Goal: Task Accomplishment & Management: Complete application form

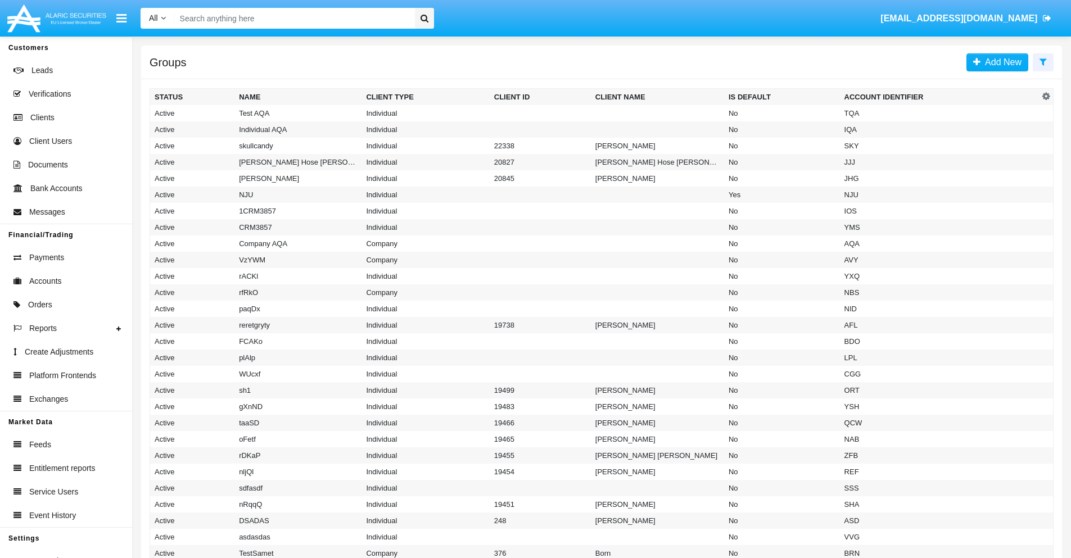
click at [1042, 61] on icon at bounding box center [1042, 61] width 7 height 9
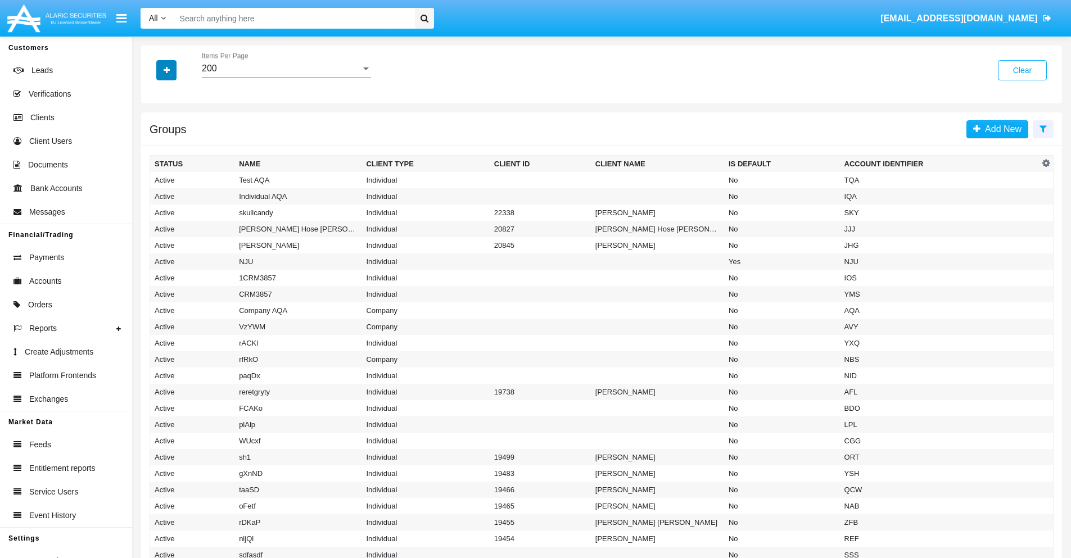
click at [166, 70] on icon "button" at bounding box center [167, 70] width 6 height 8
click at [198, 191] on span "Account Identifier" at bounding box center [199, 190] width 70 height 13
click at [155, 196] on input "Account Identifier" at bounding box center [154, 196] width 1 height 1
checkbox input "true"
click at [166, 70] on icon "button" at bounding box center [167, 70] width 6 height 8
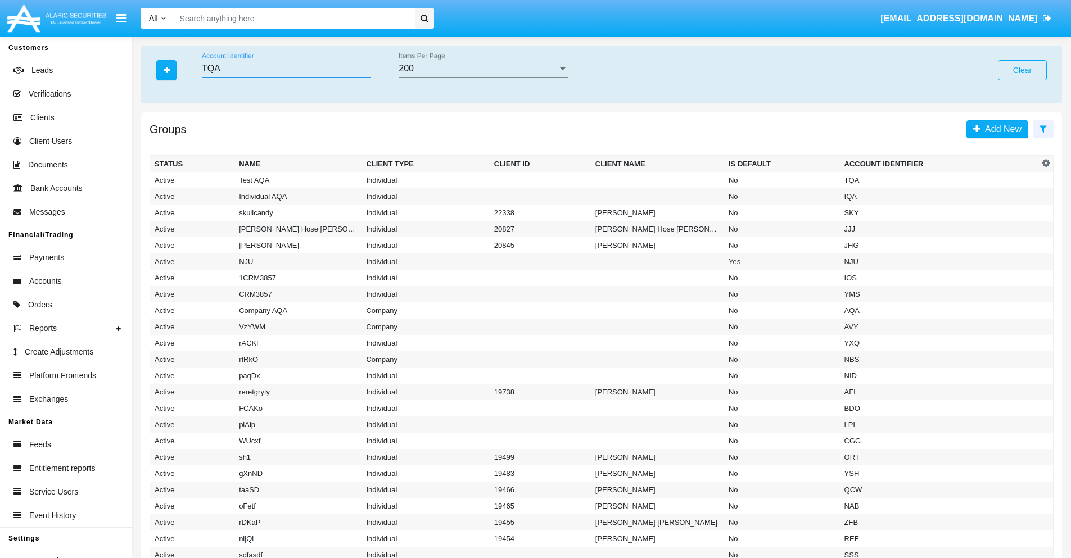
click at [286, 69] on input "TQA" at bounding box center [286, 69] width 169 height 10
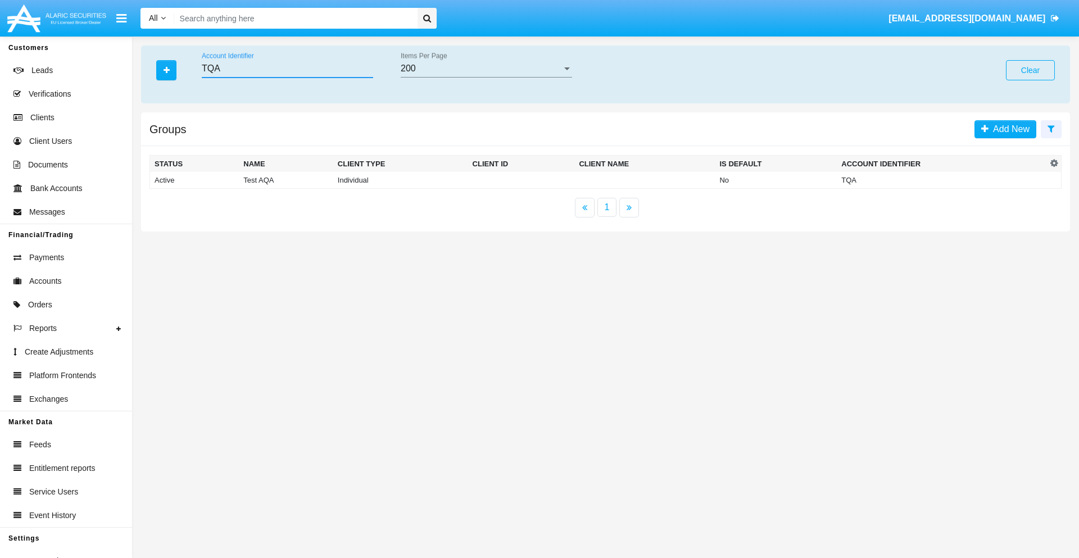
type input "TQA"
click at [942, 180] on td "TQA" at bounding box center [942, 180] width 210 height 17
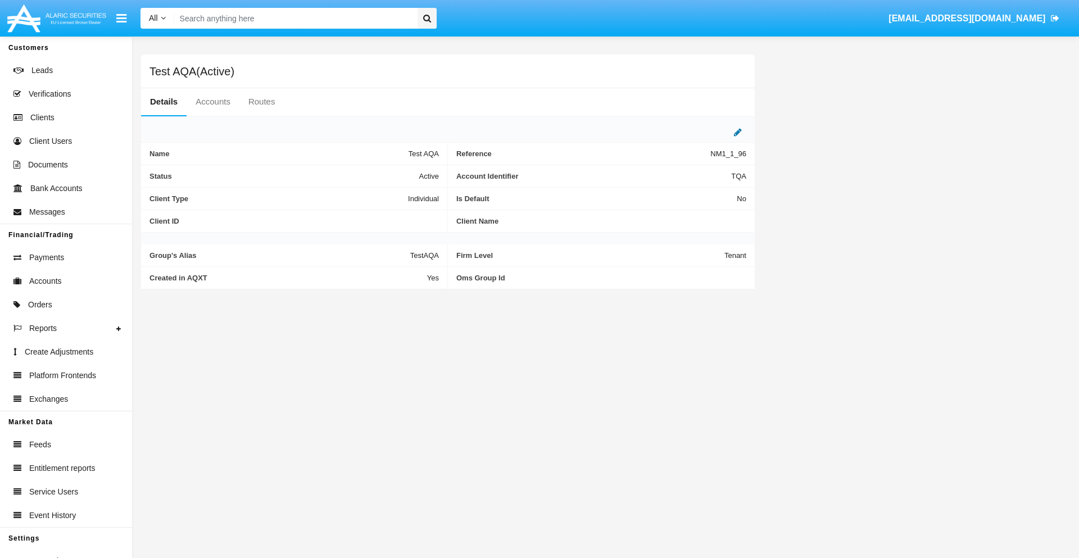
click at [738, 132] on icon at bounding box center [738, 132] width 8 height 9
click at [388, 173] on div "Active" at bounding box center [383, 174] width 91 height 10
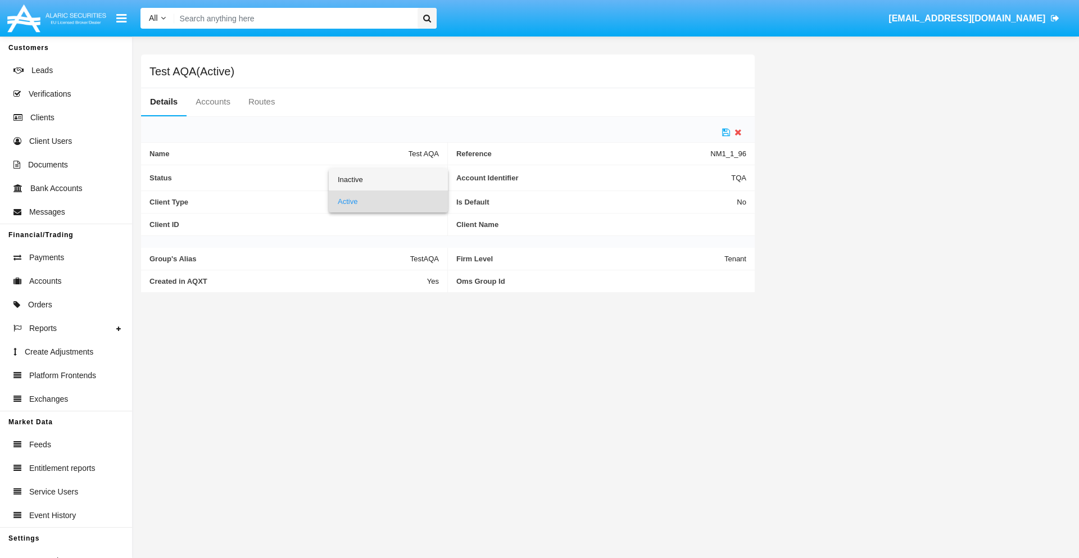
click at [388, 179] on span "Inactive" at bounding box center [388, 180] width 101 height 22
click at [726, 132] on icon at bounding box center [726, 132] width 8 height 9
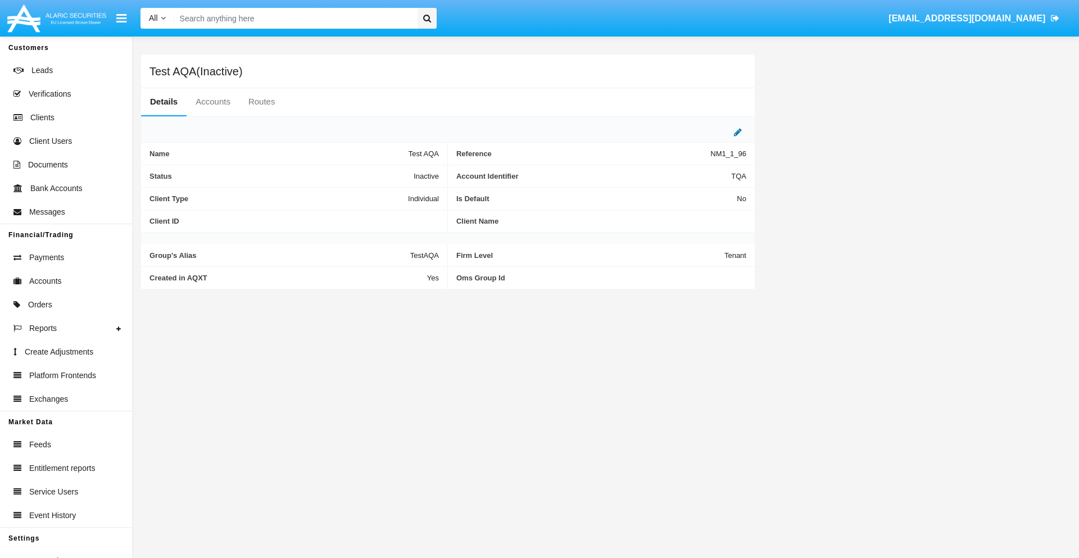
click at [738, 132] on icon at bounding box center [738, 132] width 8 height 9
click at [388, 173] on div "Inactive" at bounding box center [383, 174] width 91 height 10
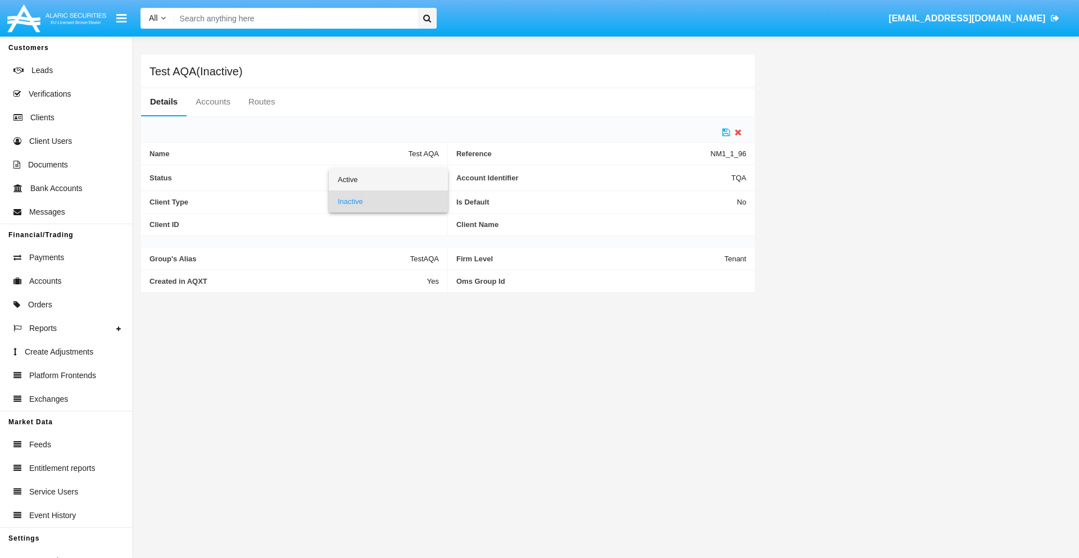
click at [388, 179] on span "Active" at bounding box center [388, 180] width 101 height 22
click at [726, 132] on icon at bounding box center [726, 132] width 8 height 9
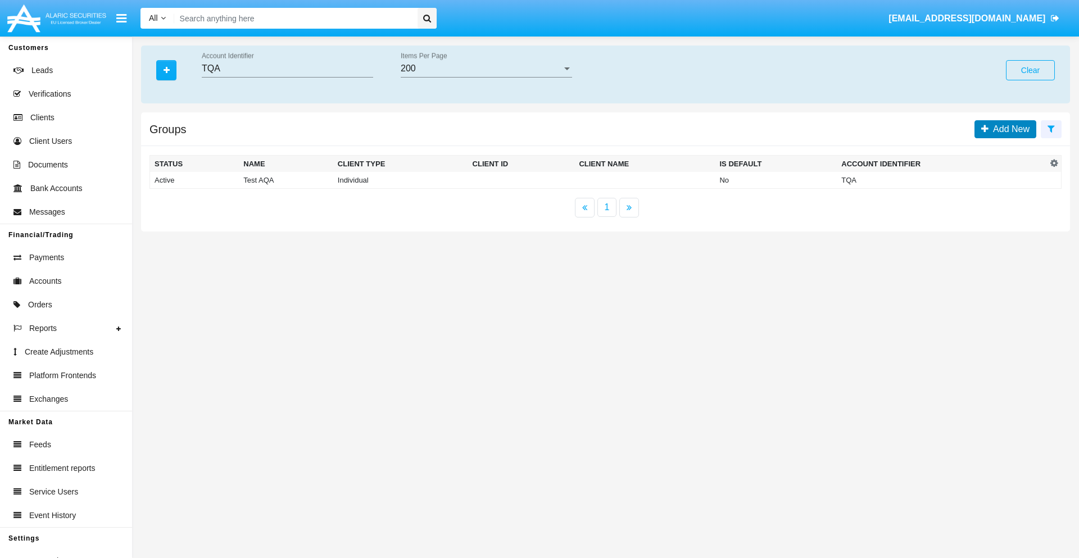
click at [1009, 129] on span "Add New" at bounding box center [1008, 129] width 41 height 10
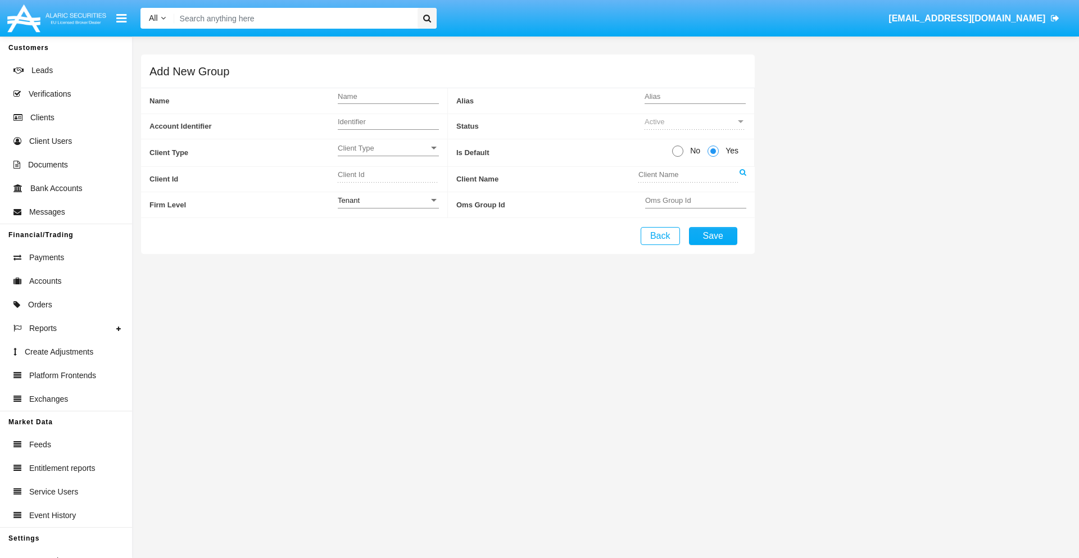
click at [388, 148] on span "Client Type" at bounding box center [383, 148] width 91 height 10
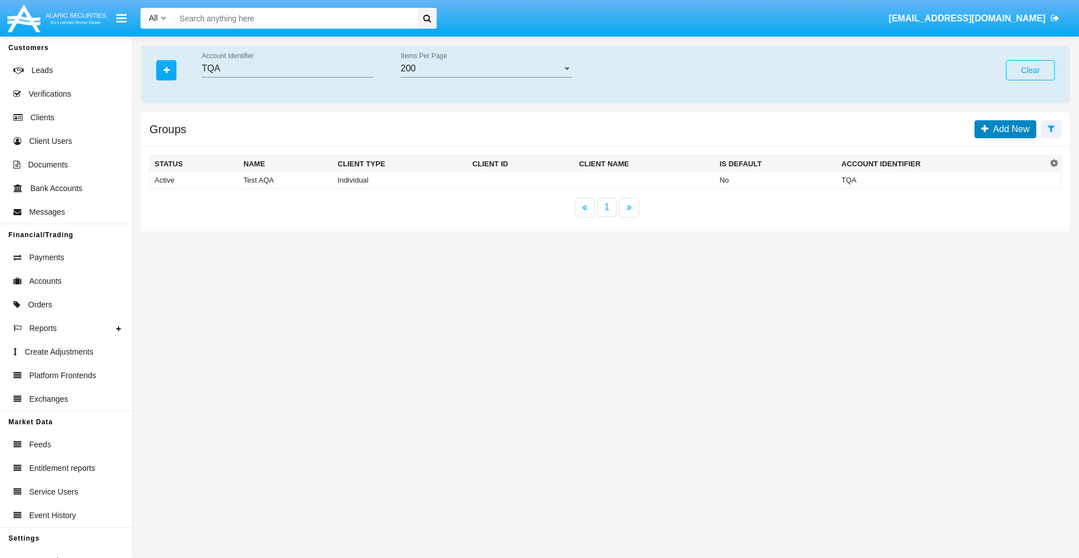
click at [1009, 129] on span "Add New" at bounding box center [1008, 129] width 41 height 10
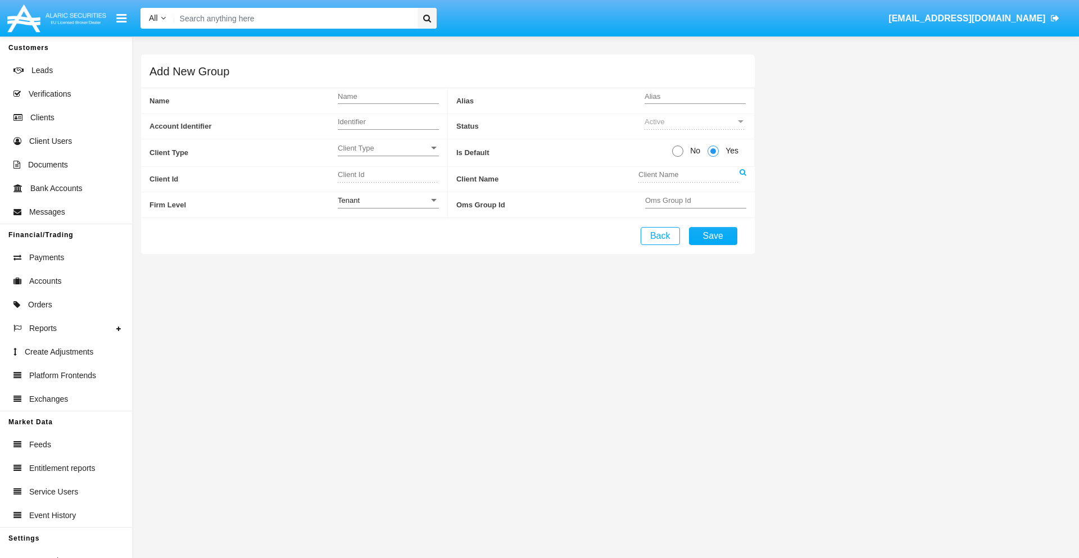
click at [693, 151] on span "No" at bounding box center [693, 151] width 20 height 12
click at [678, 157] on input "No" at bounding box center [677, 157] width 1 height 1
radio input "true"
click at [388, 200] on div "Tenant" at bounding box center [383, 201] width 91 height 10
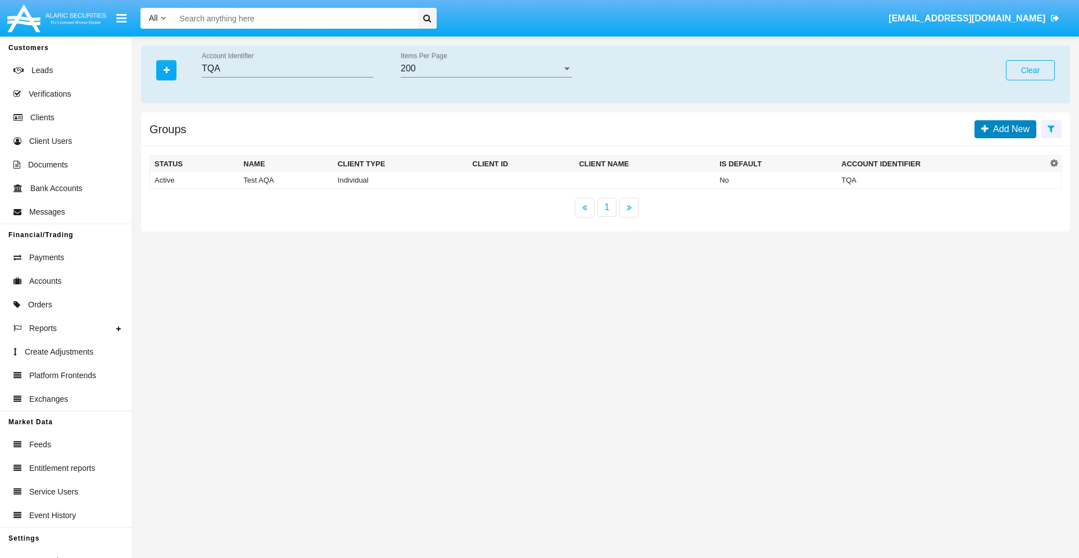
click at [1009, 129] on span "Add New" at bounding box center [1008, 129] width 41 height 10
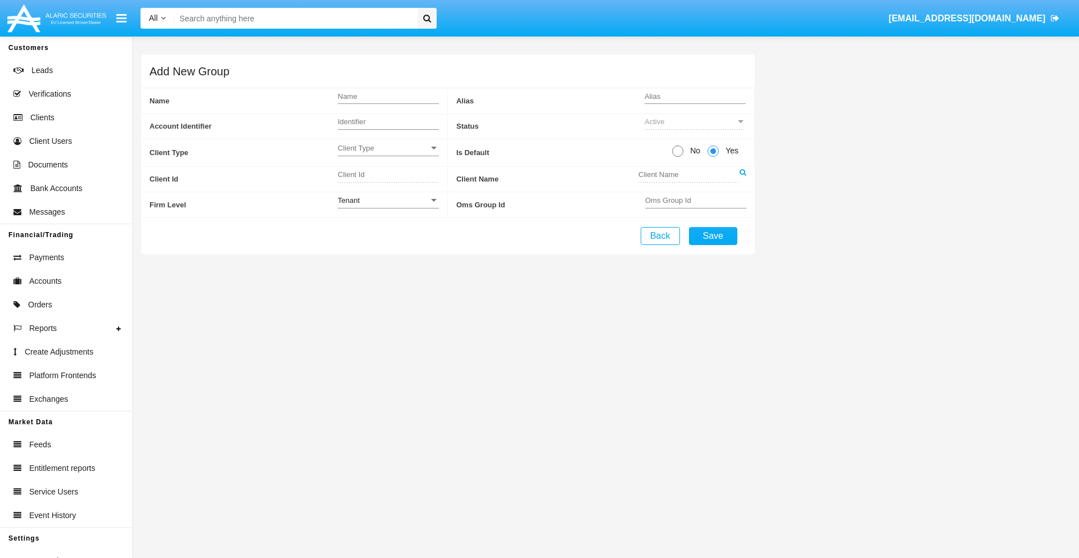
click at [693, 151] on span "No" at bounding box center [693, 151] width 20 height 12
click at [678, 157] on input "No" at bounding box center [677, 157] width 1 height 1
radio input "true"
click at [730, 151] on span "Yes" at bounding box center [730, 151] width 22 height 12
click at [713, 157] on input "Yes" at bounding box center [713, 157] width 1 height 1
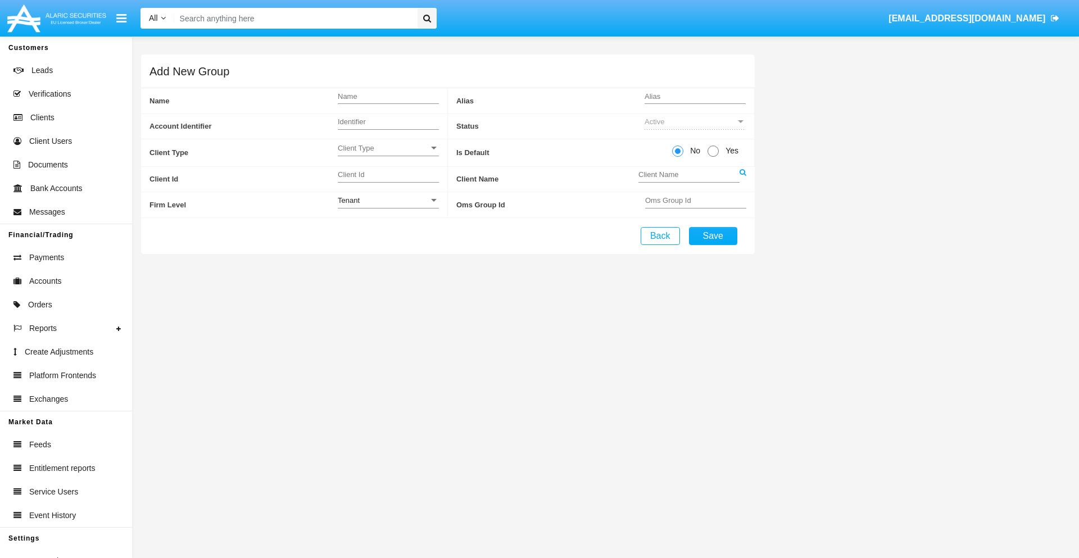
radio input "true"
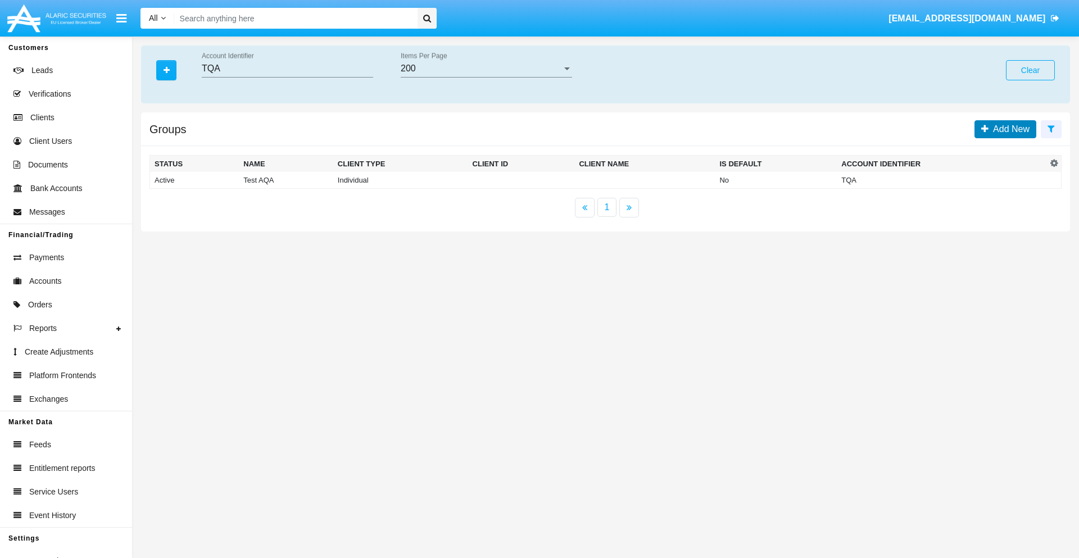
click at [1009, 129] on span "Add New" at bounding box center [1008, 129] width 41 height 10
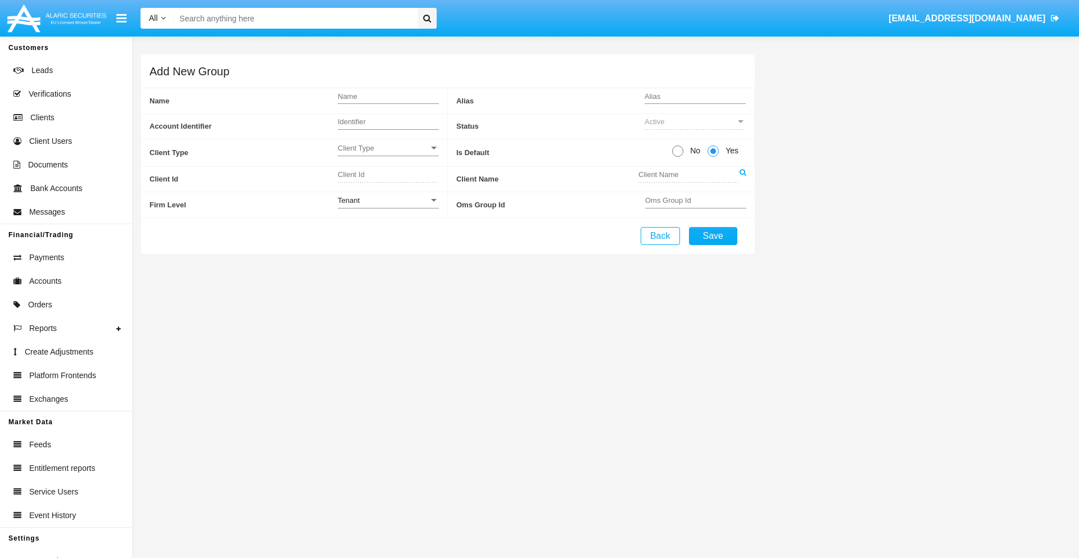
click at [693, 151] on span "No" at bounding box center [693, 151] width 20 height 12
click at [678, 157] on input "No" at bounding box center [677, 157] width 1 height 1
radio input "true"
click at [388, 148] on span "Client Type" at bounding box center [383, 148] width 91 height 10
click at [388, 154] on span "Individual" at bounding box center [379, 154] width 83 height 22
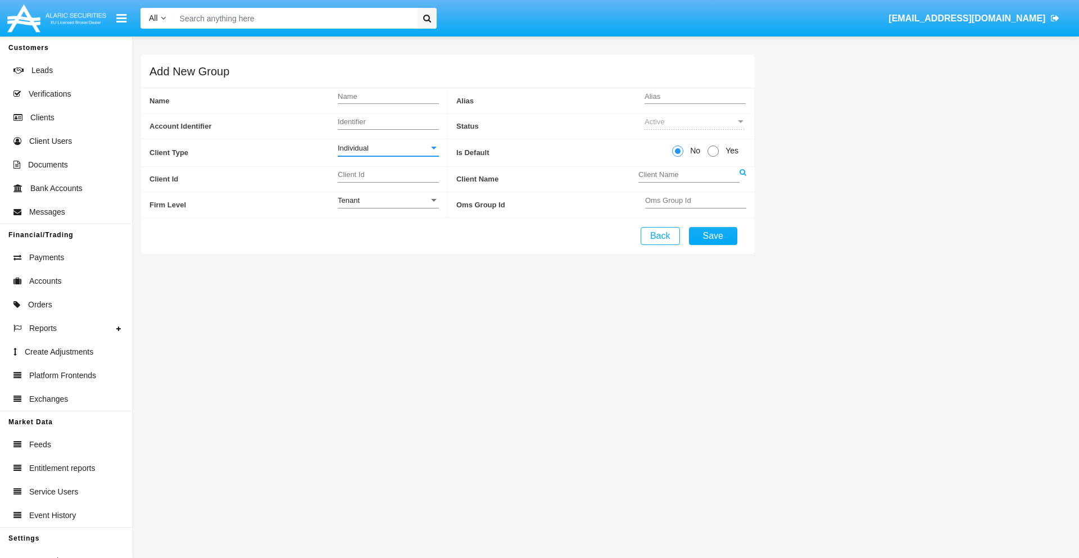
click at [742, 179] on link at bounding box center [743, 179] width 7 height 25
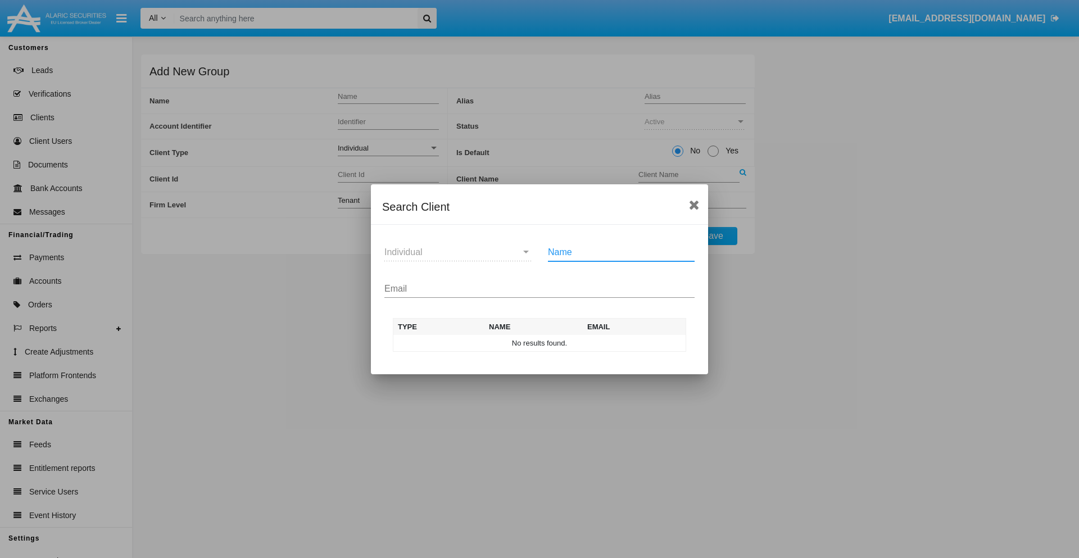
click at [539, 288] on input "Email" at bounding box center [539, 289] width 310 height 10
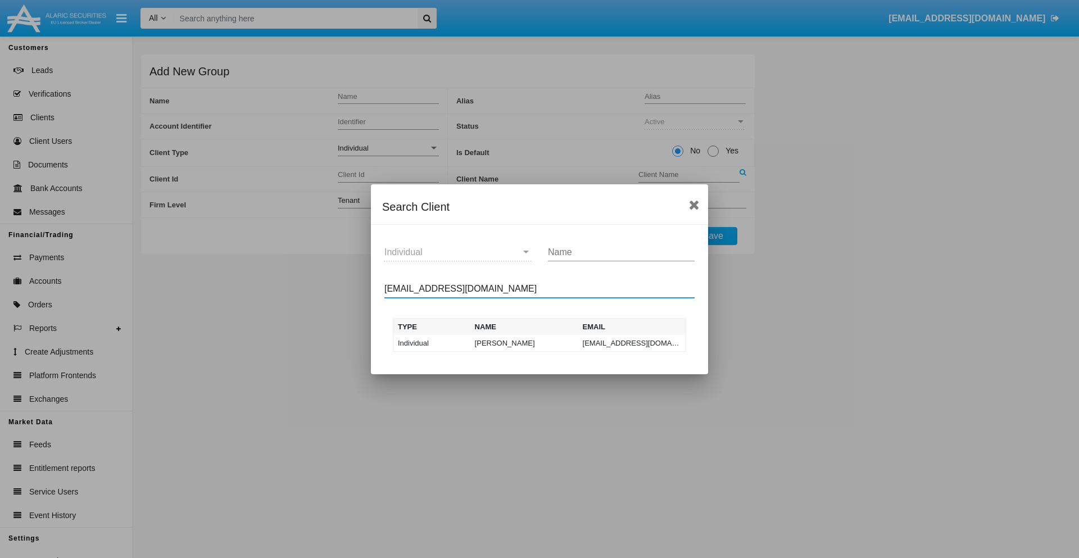
type input "test-user-owl@aqa.com"
